Goal: Find specific page/section: Find specific page/section

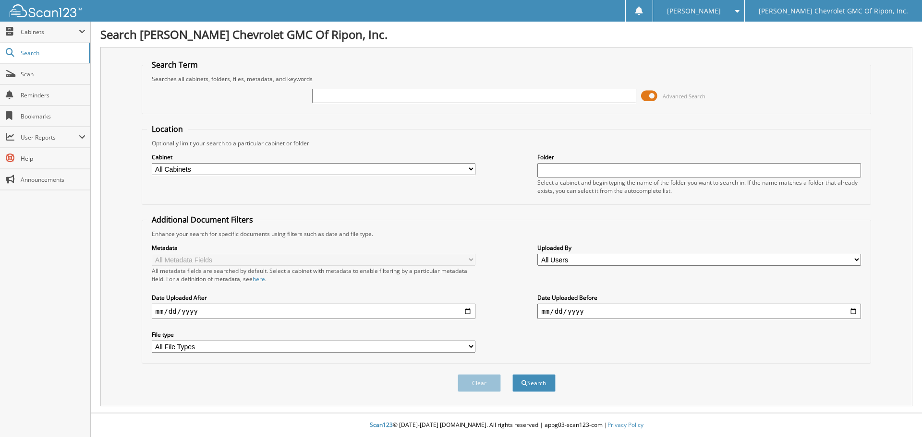
type input "j"
type input "[PERSON_NAME]"
click at [512, 374] on button "Search" at bounding box center [533, 383] width 43 height 18
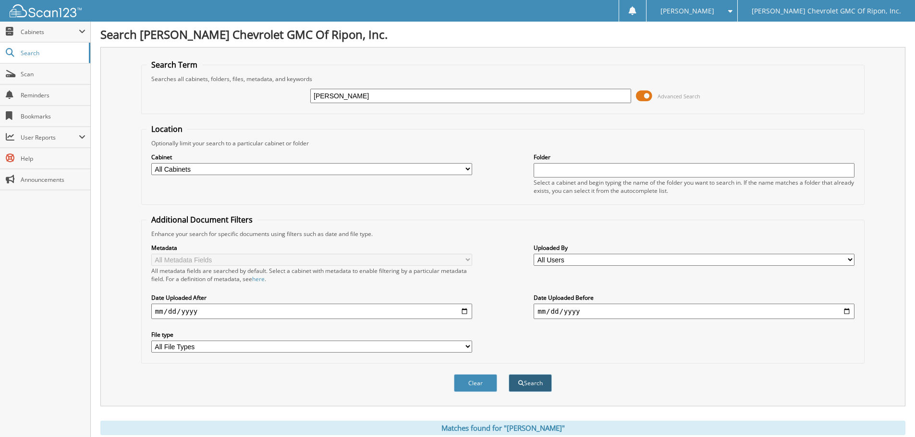
click at [528, 386] on button "Search" at bounding box center [529, 383] width 43 height 18
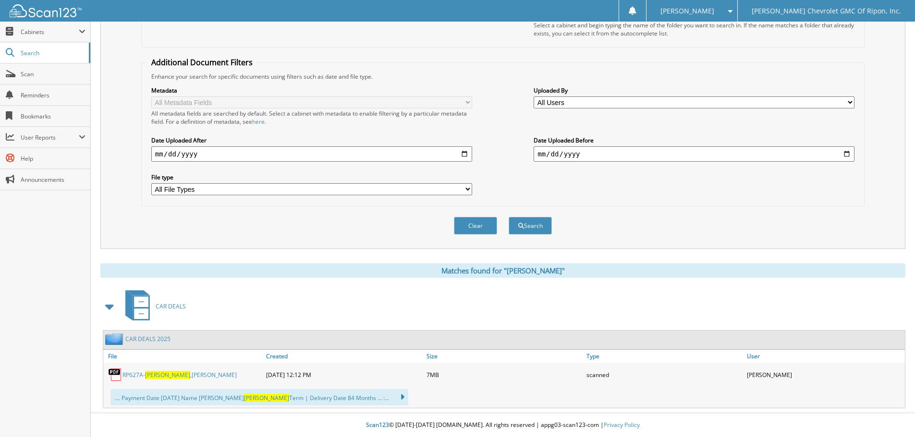
click at [167, 375] on link "RP627A- KUSSY ,JERRY" at bounding box center [179, 375] width 114 height 8
